Goal: Task Accomplishment & Management: Use online tool/utility

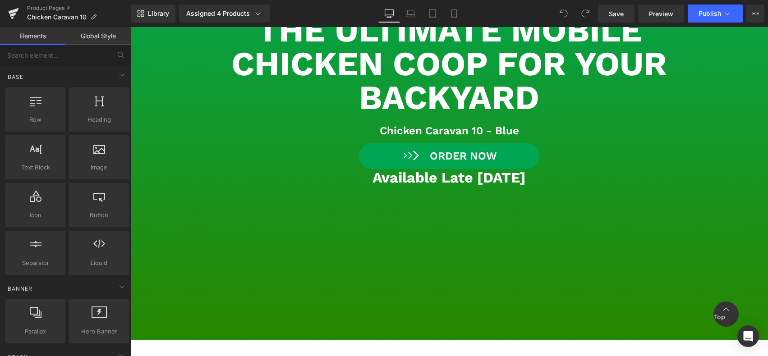
scroll to position [108, 0]
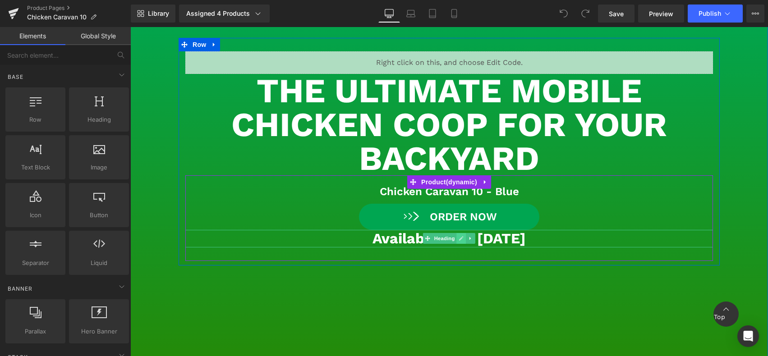
click at [459, 240] on icon at bounding box center [461, 238] width 5 height 5
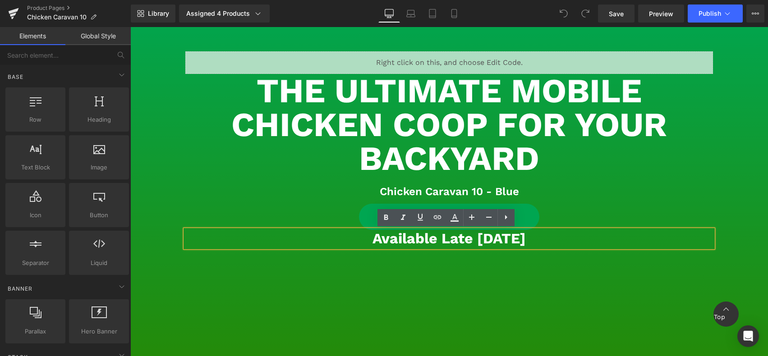
click at [453, 239] on h3 "Available Late [DATE]" at bounding box center [449, 238] width 528 height 17
click at [431, 238] on h3 "Available Late [DATE]" at bounding box center [449, 238] width 528 height 17
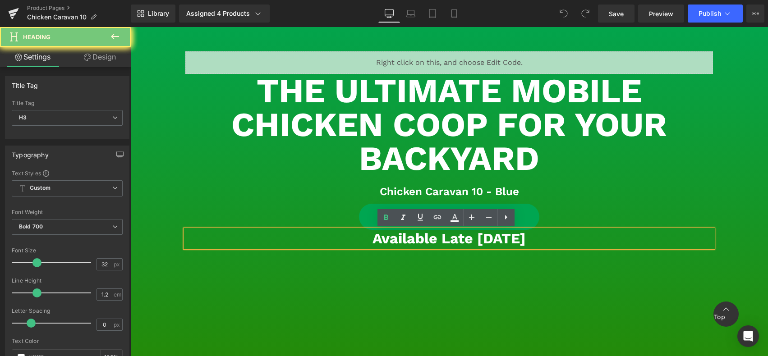
click at [431, 238] on h3 "Available Late [DATE]" at bounding box center [449, 238] width 528 height 17
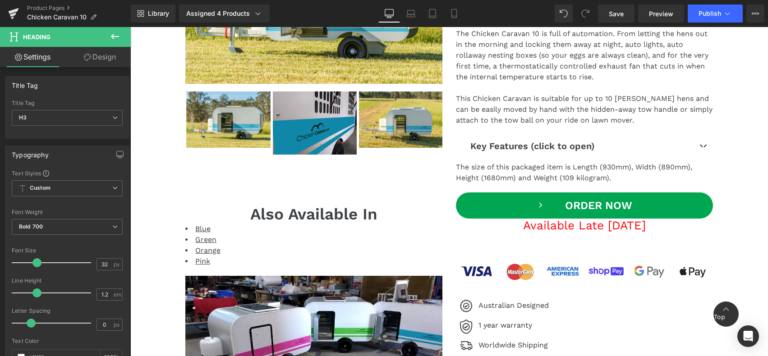
scroll to position [866, 0]
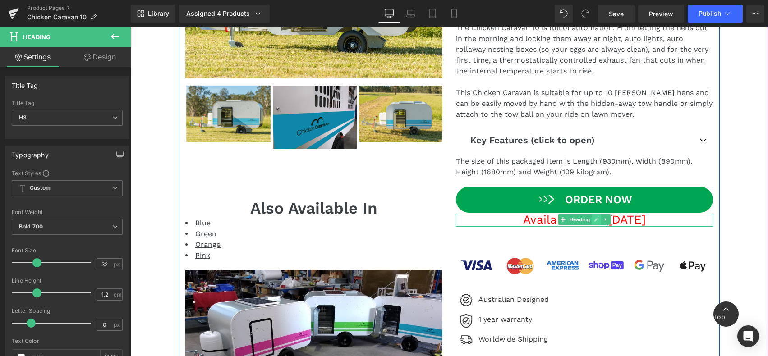
click at [595, 220] on icon at bounding box center [597, 220] width 5 height 5
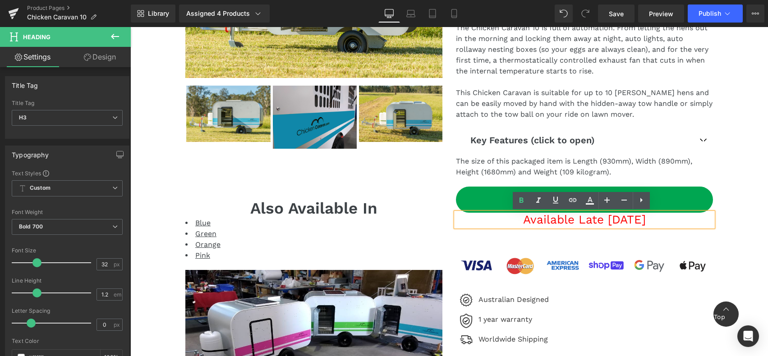
click at [566, 222] on h3 "Available Late [DATE]" at bounding box center [584, 220] width 257 height 14
drag, startPoint x: 566, startPoint y: 222, endPoint x: 593, endPoint y: 228, distance: 27.4
click at [567, 222] on h3 "Available Late [DATE]" at bounding box center [584, 220] width 257 height 14
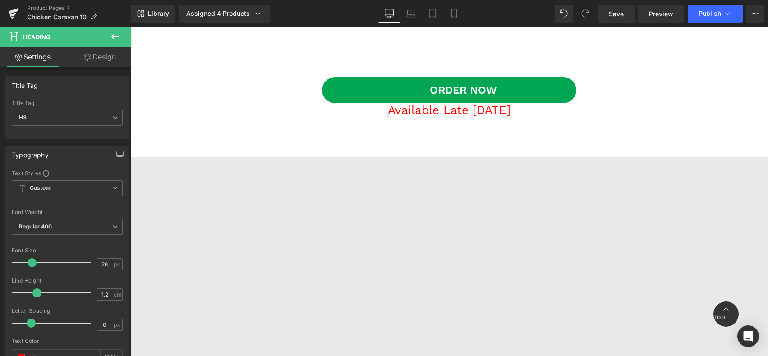
scroll to position [2274, 0]
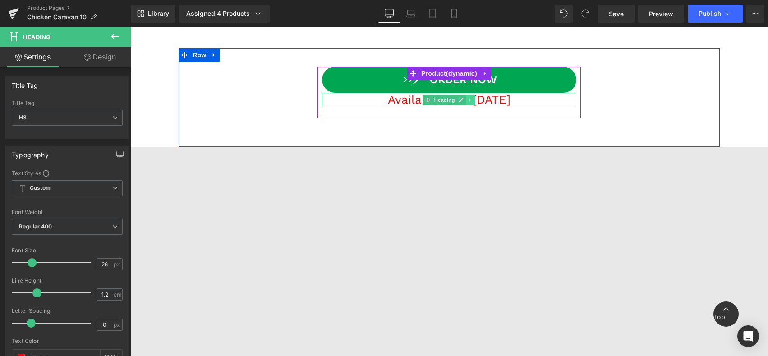
click at [471, 99] on link at bounding box center [470, 100] width 9 height 11
click at [445, 101] on icon at bounding box center [447, 100] width 5 height 5
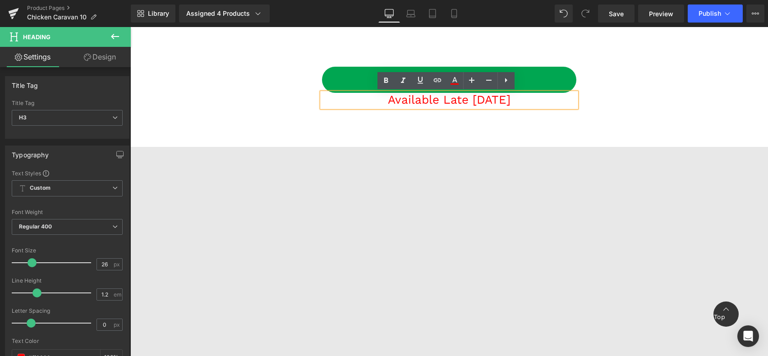
click at [428, 100] on h3 "Available Late [DATE]" at bounding box center [449, 100] width 254 height 14
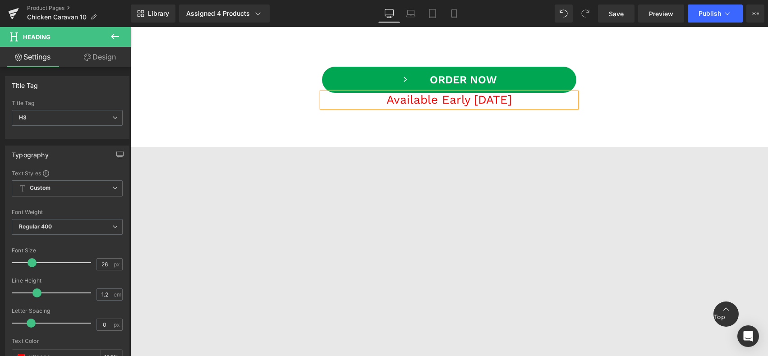
click at [619, 113] on div "ORDER NOW (P) Cart Button Available Early [DATE] Heading Text Block Product Row" at bounding box center [449, 97] width 541 height 98
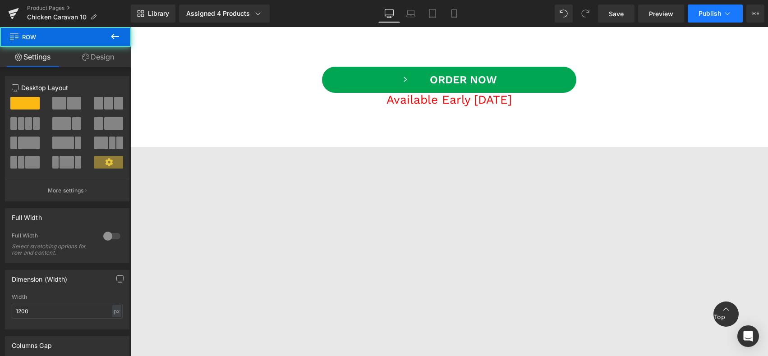
click at [707, 16] on span "Publish" at bounding box center [710, 13] width 23 height 7
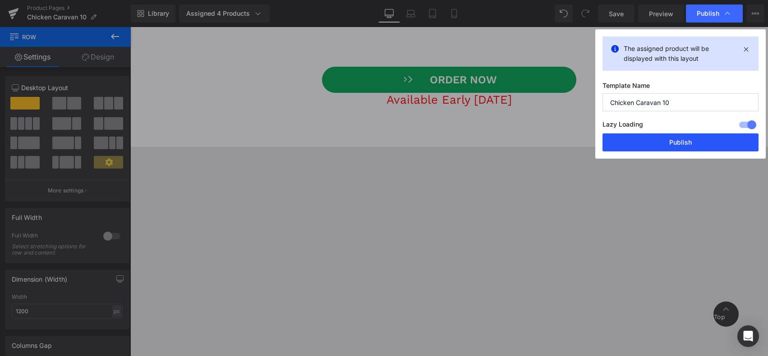
click at [688, 143] on button "Publish" at bounding box center [681, 143] width 156 height 18
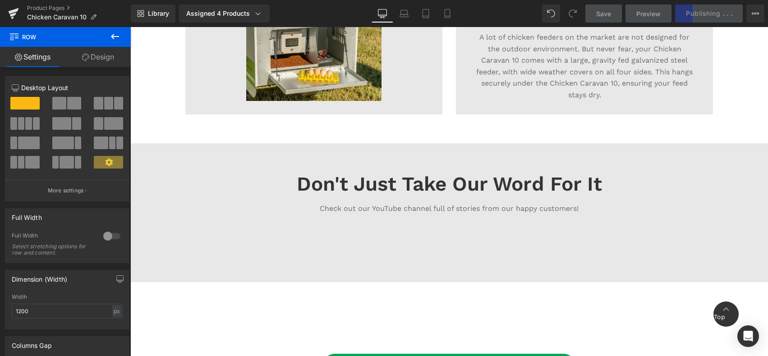
scroll to position [2003, 0]
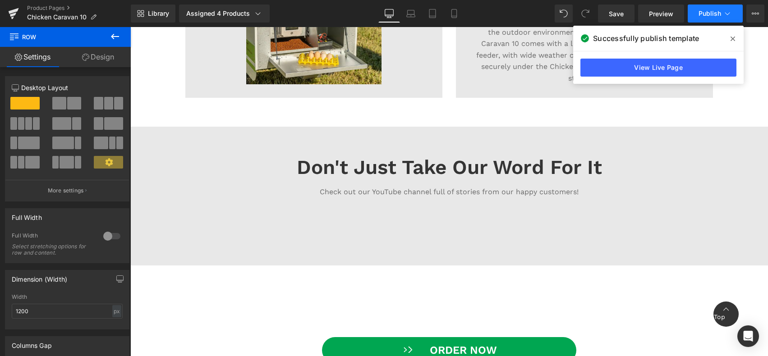
click at [707, 13] on span "Publish" at bounding box center [710, 13] width 23 height 7
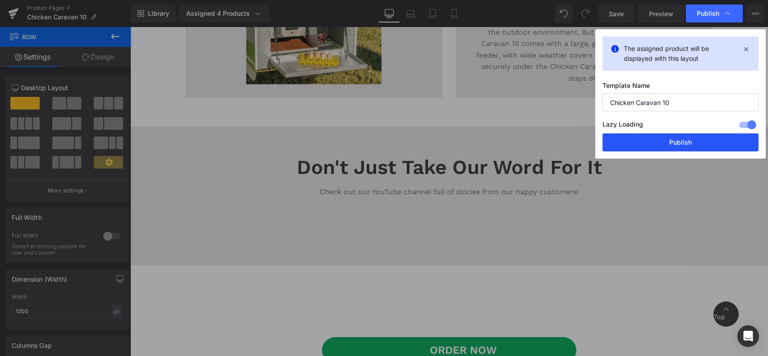
click at [684, 144] on button "Publish" at bounding box center [681, 143] width 156 height 18
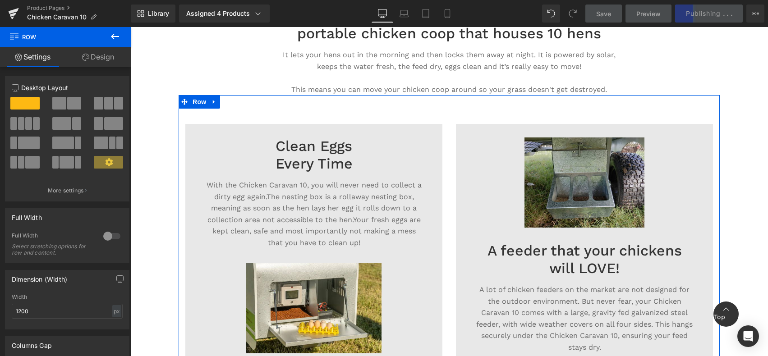
scroll to position [1733, 0]
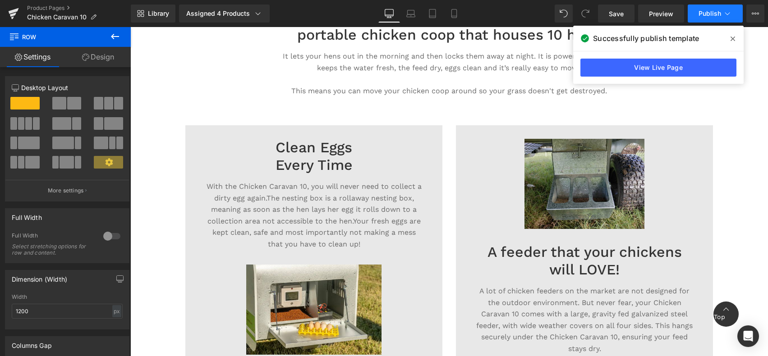
click at [707, 11] on span "Publish" at bounding box center [710, 13] width 23 height 7
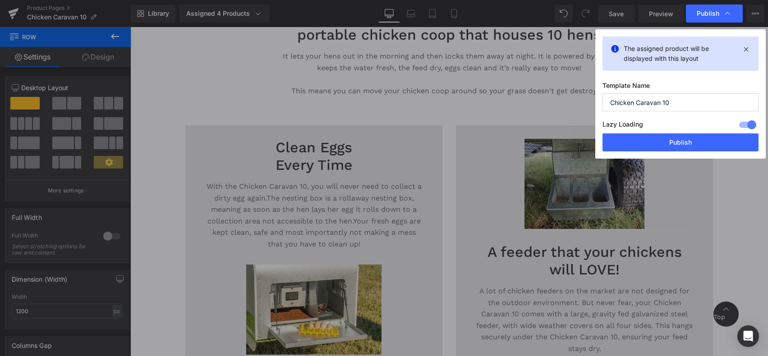
drag, startPoint x: 681, startPoint y: 148, endPoint x: 491, endPoint y: -2, distance: 241.3
click at [491, 0] on html "You are previewing how the will restyle your page. You can not edit Elements in…" at bounding box center [384, 178] width 768 height 356
